Goal: Use online tool/utility

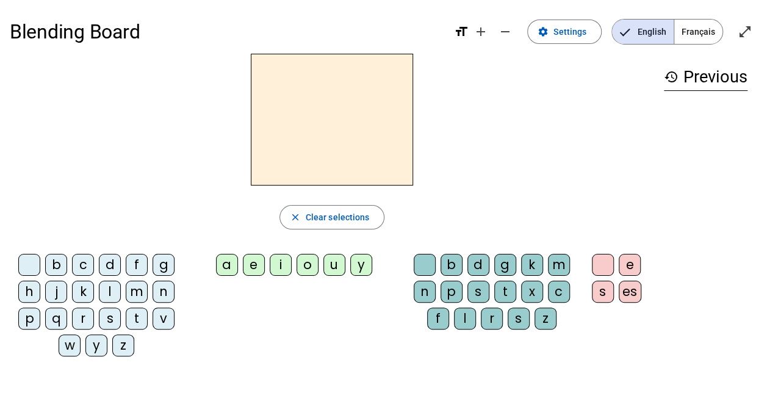
click at [109, 317] on div "s" at bounding box center [110, 319] width 22 height 22
click at [304, 259] on div "o" at bounding box center [308, 265] width 22 height 22
click at [461, 316] on div "l" at bounding box center [465, 319] width 22 height 22
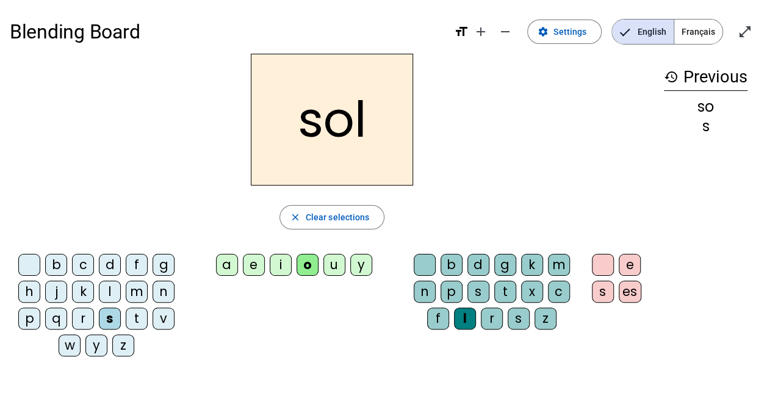
drag, startPoint x: 254, startPoint y: 263, endPoint x: 306, endPoint y: 346, distance: 98.2
click at [306, 346] on div "b c d f g h j k l m n p q r s t v w y z a e i o u y b d g k m n p s t x c f l r…" at bounding box center [332, 307] width 645 height 117
click at [252, 265] on div "e" at bounding box center [254, 265] width 22 height 22
click at [278, 265] on div "i" at bounding box center [281, 265] width 22 height 22
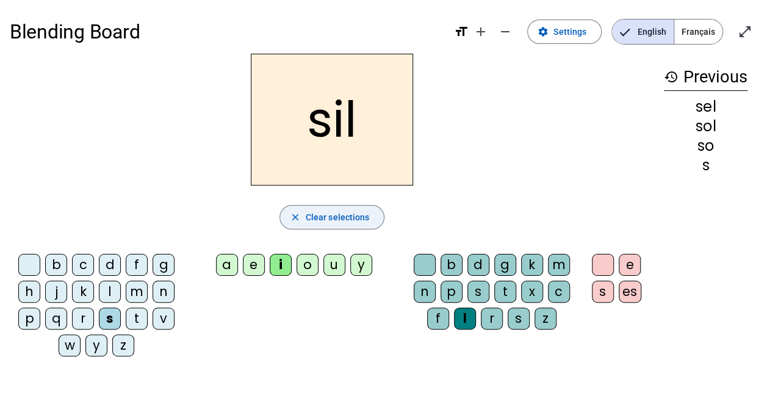
click at [297, 219] on mat-icon "close" at bounding box center [295, 217] width 11 height 11
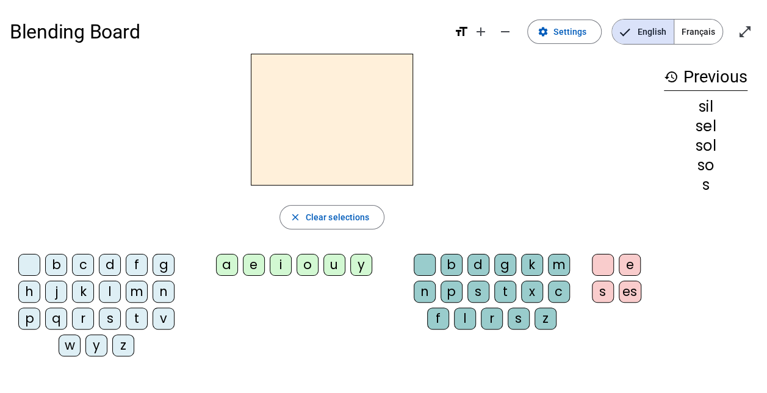
click at [160, 317] on div "v" at bounding box center [164, 319] width 22 height 22
click at [304, 266] on div "o" at bounding box center [308, 265] width 22 height 22
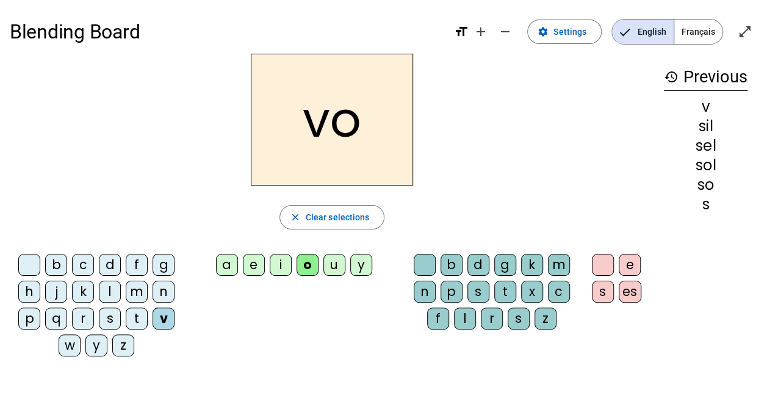
click at [466, 320] on div "l" at bounding box center [465, 319] width 22 height 22
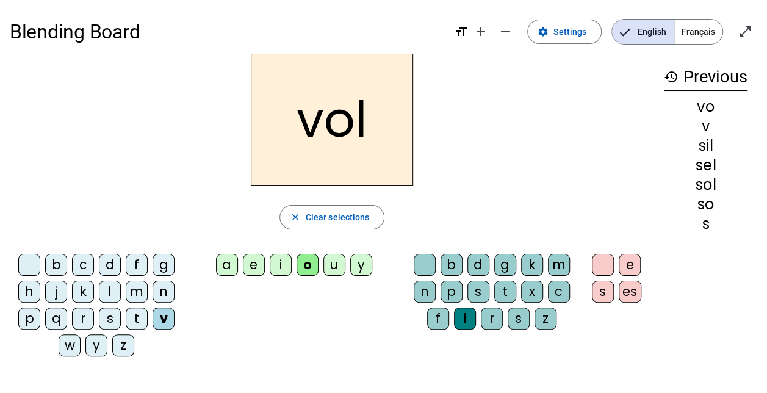
click at [250, 259] on div "e" at bounding box center [254, 265] width 22 height 22
